Goal: Task Accomplishment & Management: Use online tool/utility

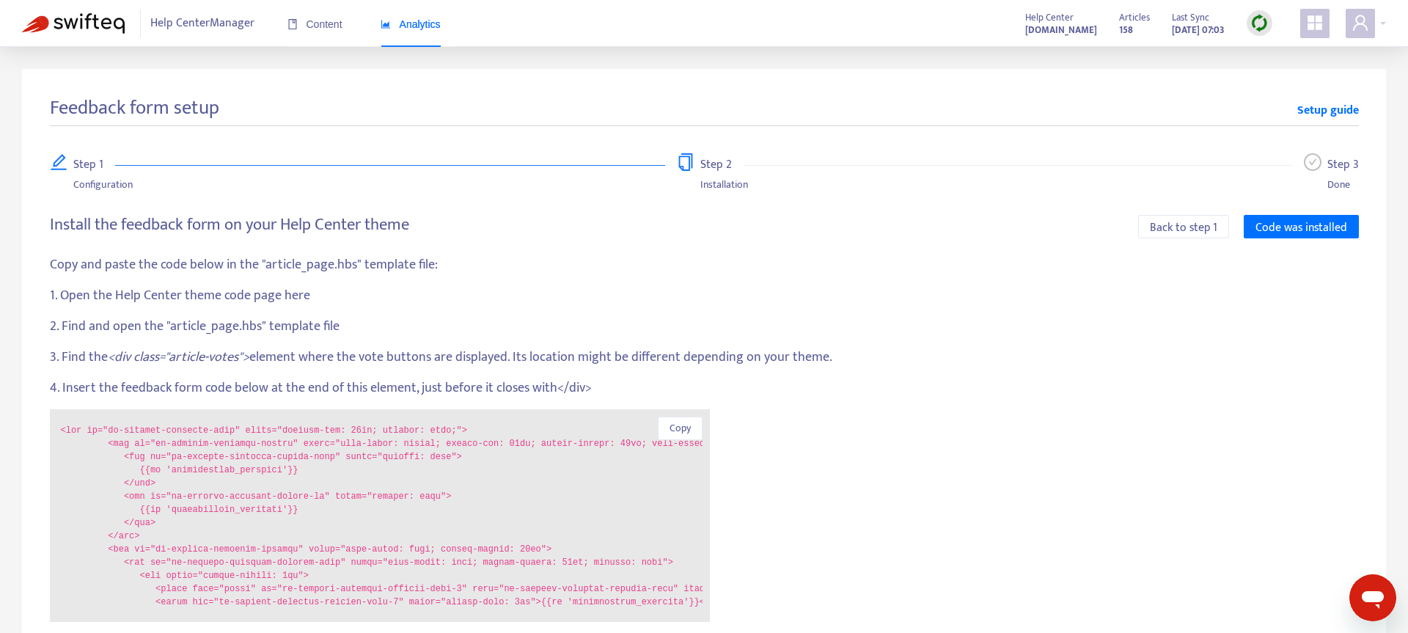
click at [243, 24] on span "Help Center Manager" at bounding box center [202, 24] width 104 height 28
click at [305, 28] on span "Content" at bounding box center [314, 24] width 55 height 12
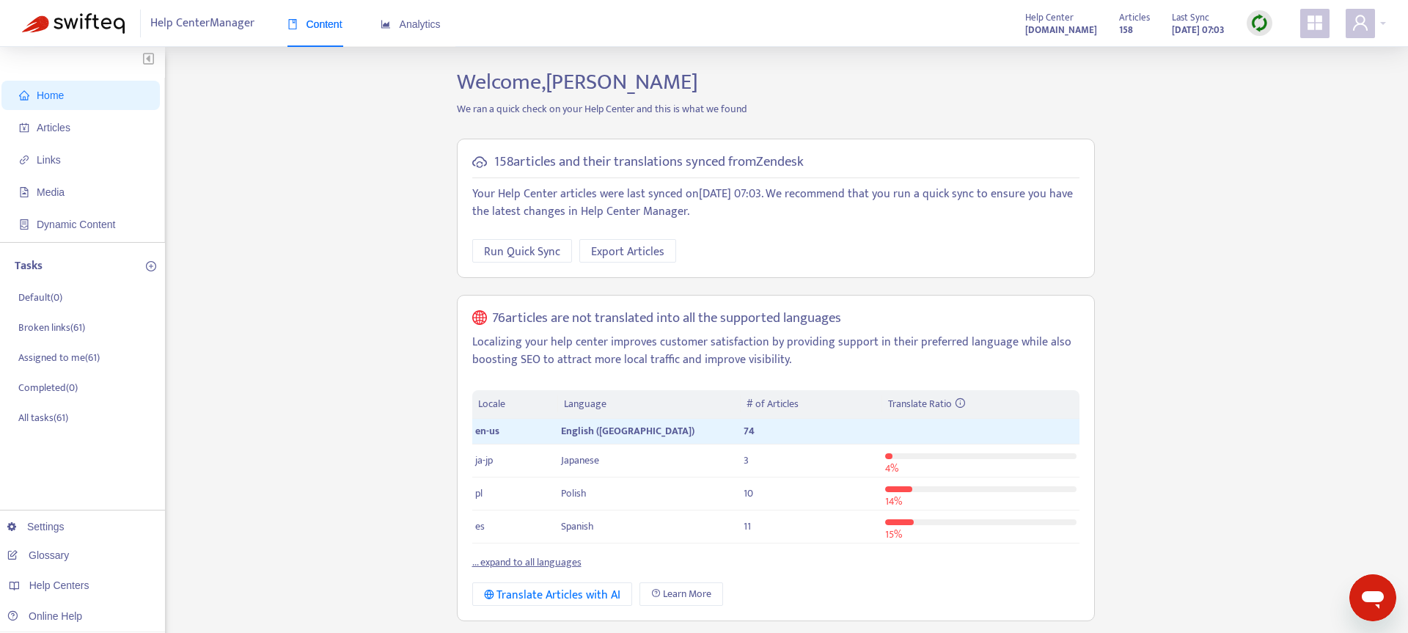
click at [1258, 19] on img at bounding box center [1259, 23] width 18 height 18
click at [1291, 55] on link "Quick Sync" at bounding box center [1289, 53] width 62 height 17
click at [76, 117] on span "Articles" at bounding box center [83, 127] width 129 height 29
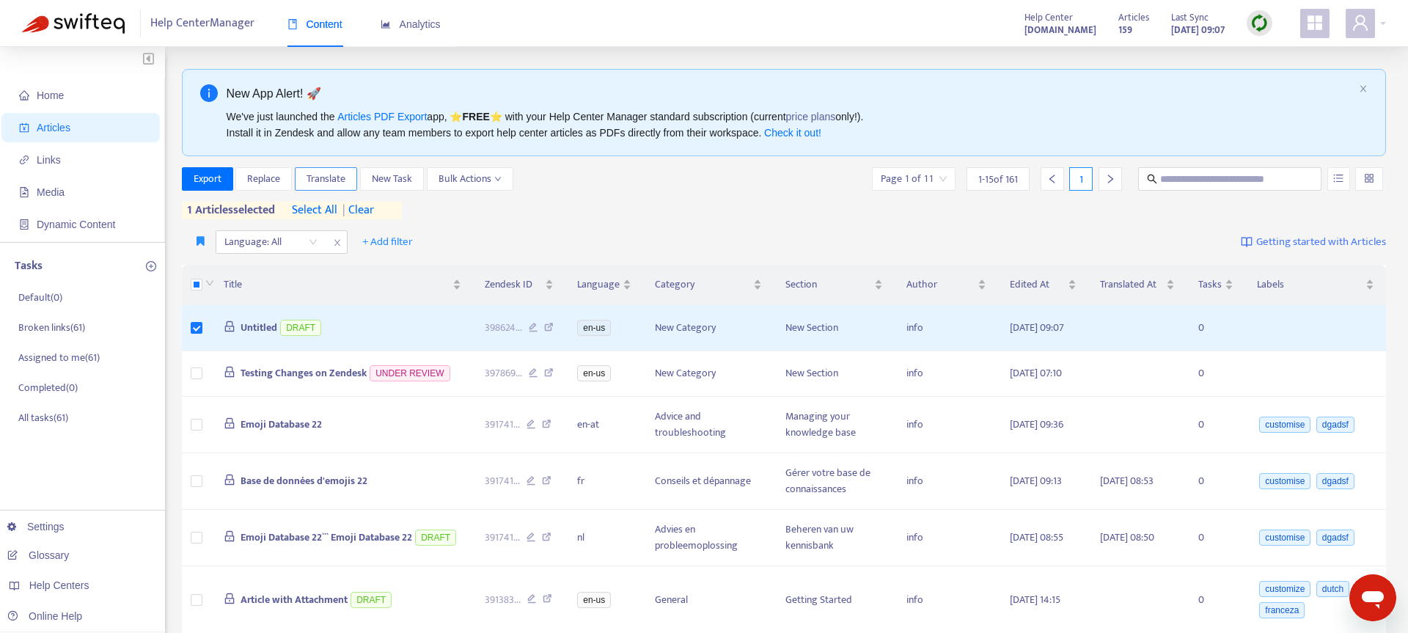
click at [328, 184] on span "Translate" at bounding box center [326, 179] width 39 height 16
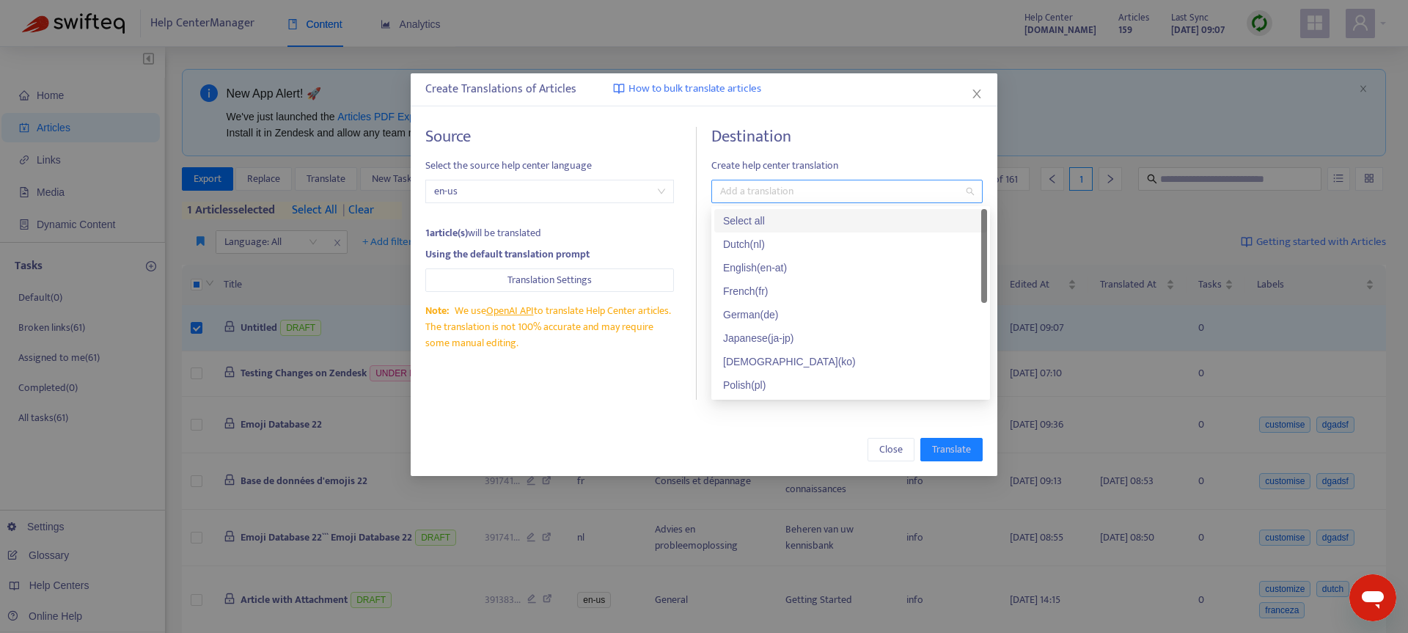
click at [832, 197] on div at bounding box center [839, 192] width 249 height 18
click at [817, 291] on div "French ( fr )" at bounding box center [850, 291] width 255 height 16
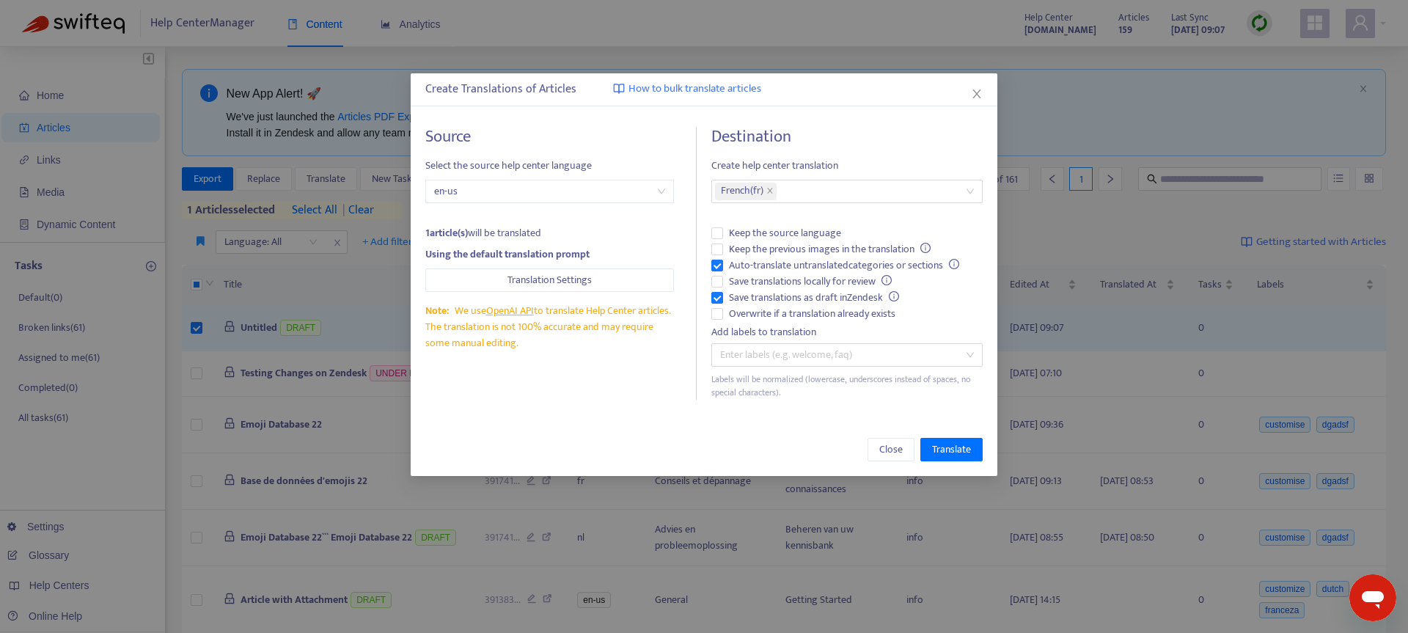
click at [698, 455] on div "Close Translate" at bounding box center [703, 449] width 557 height 23
click at [961, 454] on span "Translate" at bounding box center [951, 449] width 39 height 16
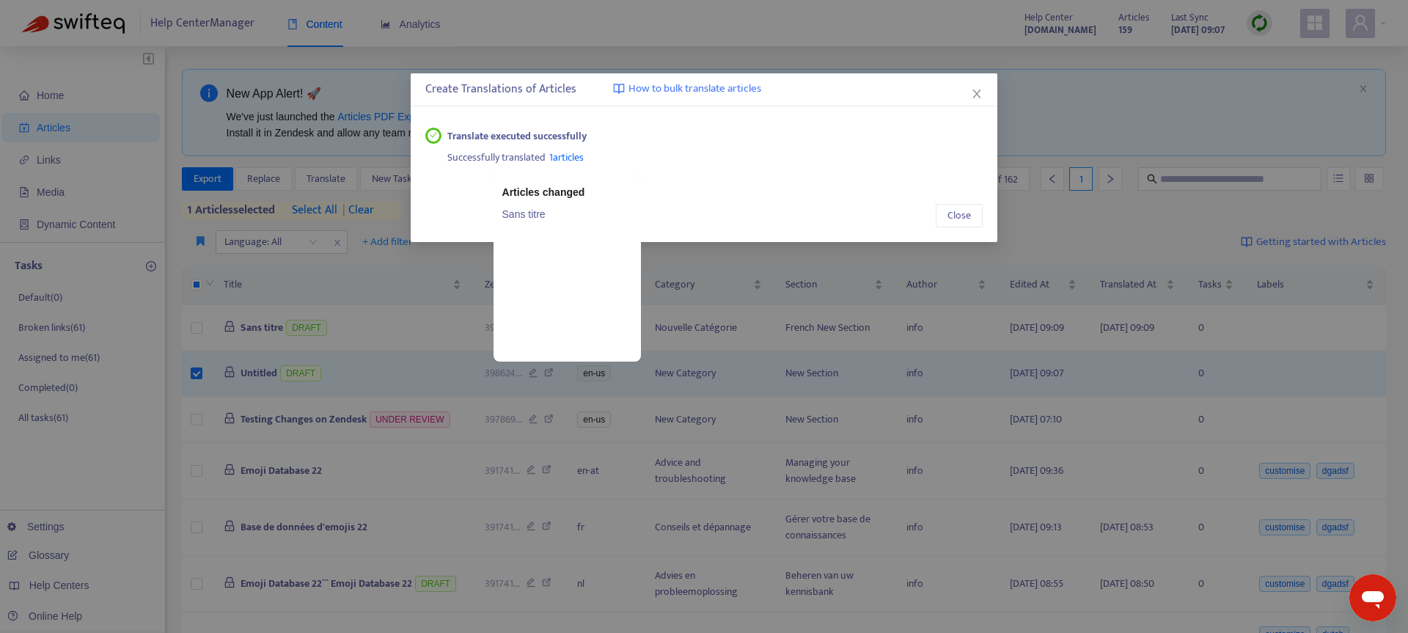
click at [560, 151] on span "1 articles" at bounding box center [566, 157] width 34 height 17
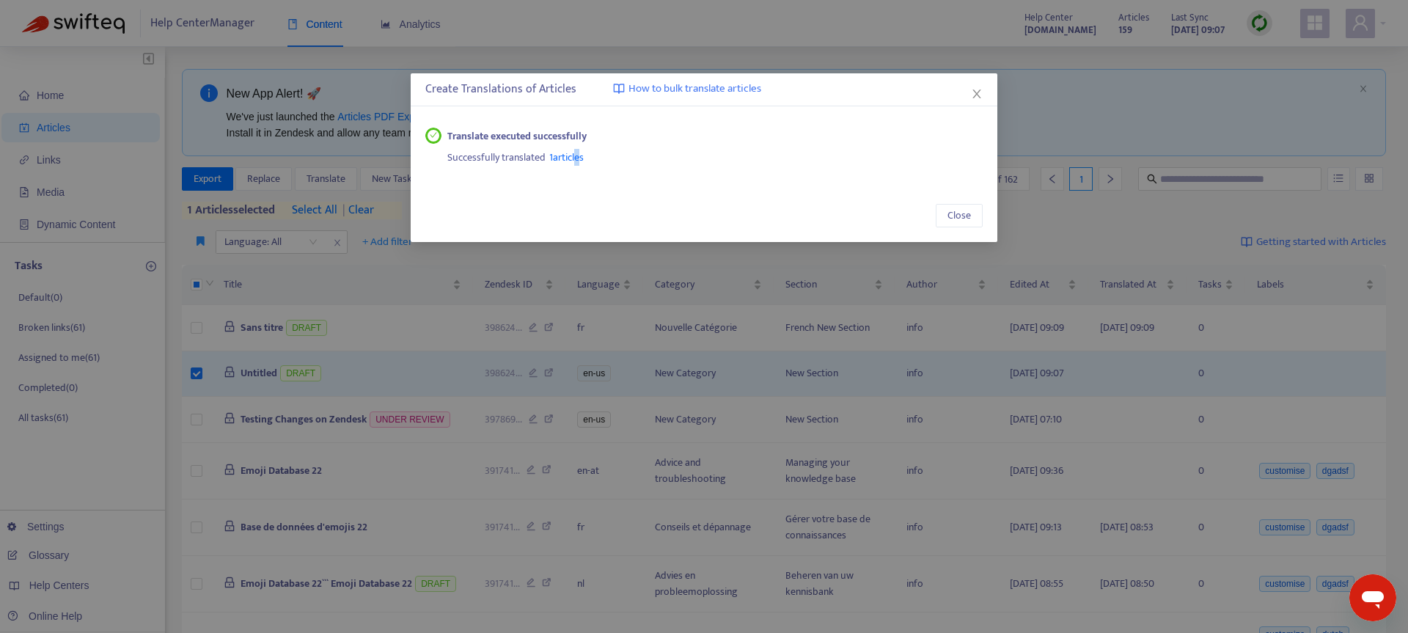
click at [575, 161] on span "1 articles" at bounding box center [566, 157] width 34 height 17
click at [962, 219] on span "Close" at bounding box center [958, 216] width 23 height 16
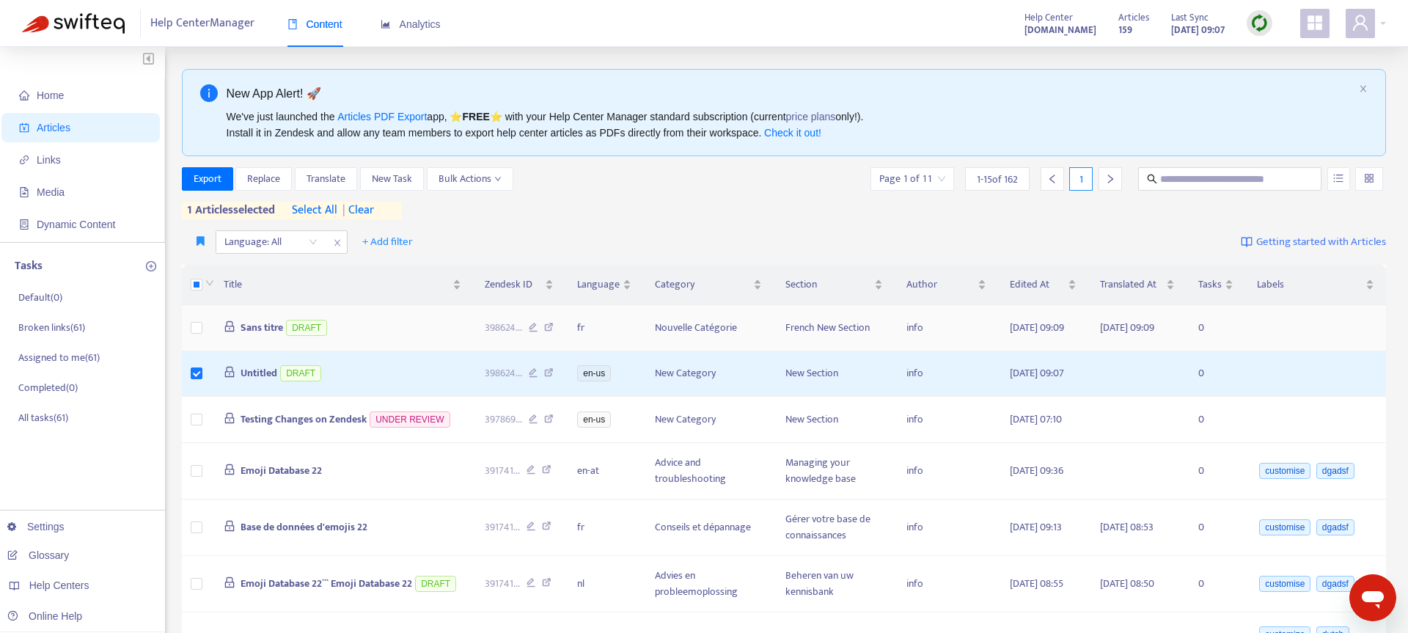
click at [260, 336] on span "Sans titre" at bounding box center [262, 327] width 43 height 17
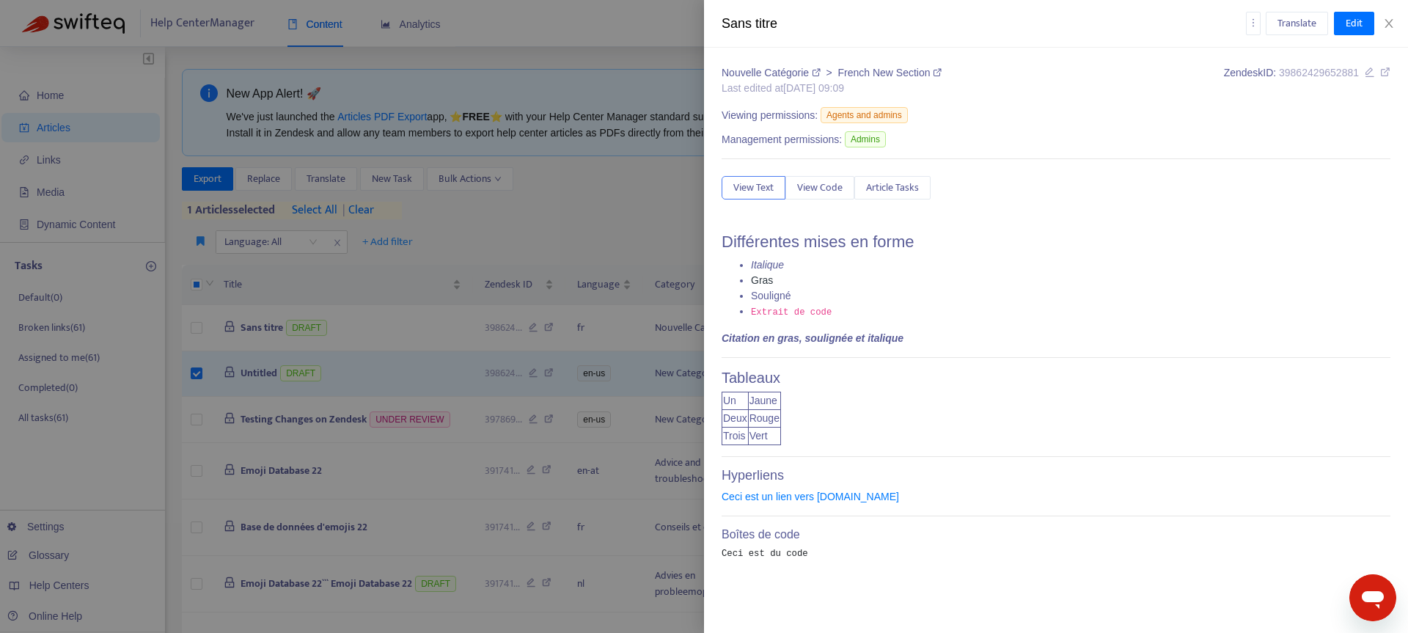
click at [1384, 72] on icon at bounding box center [1385, 72] width 10 height 10
